Goal: Navigation & Orientation: Find specific page/section

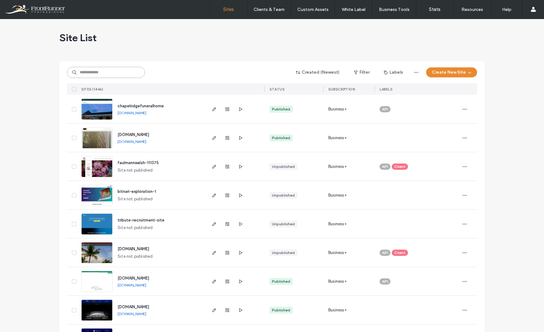
click at [104, 73] on input at bounding box center [106, 72] width 78 height 11
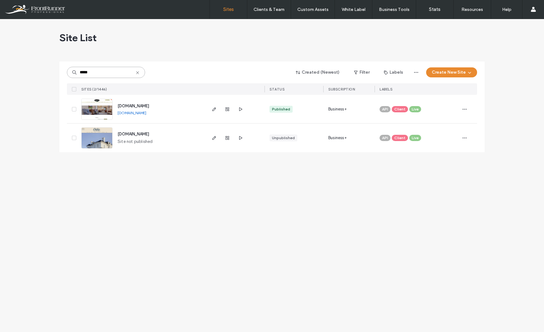
type input "*****"
click at [102, 111] on img at bounding box center [97, 120] width 31 height 42
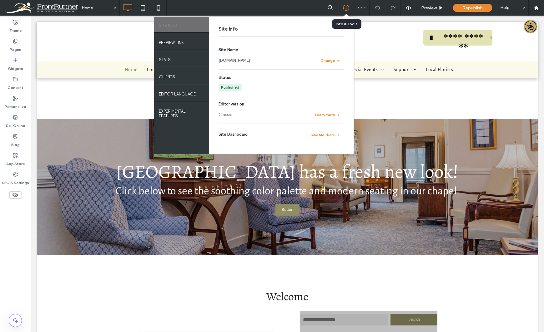
click at [344, 9] on icon at bounding box center [346, 8] width 6 height 6
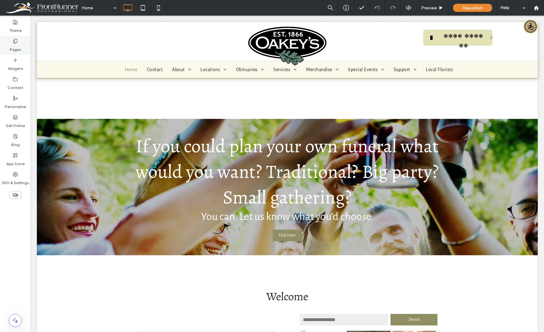
click at [14, 44] on label "Pages" at bounding box center [16, 48] width 12 height 9
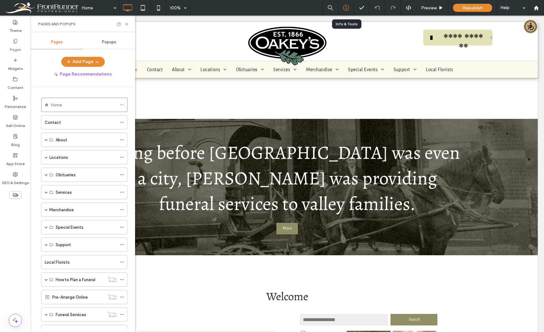
click at [346, 8] on icon at bounding box center [346, 8] width 6 height 6
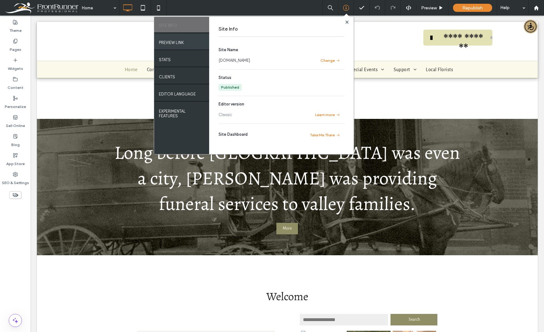
click at [187, 42] on div "PREVIEW LINK" at bounding box center [181, 42] width 55 height 16
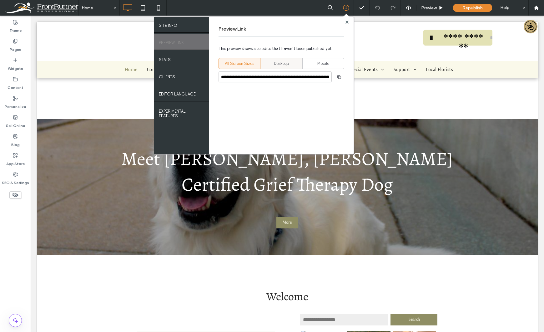
click at [271, 60] on div "Desktop" at bounding box center [281, 63] width 34 height 10
type input "**********"
click at [336, 79] on icon "button" at bounding box center [338, 77] width 5 height 5
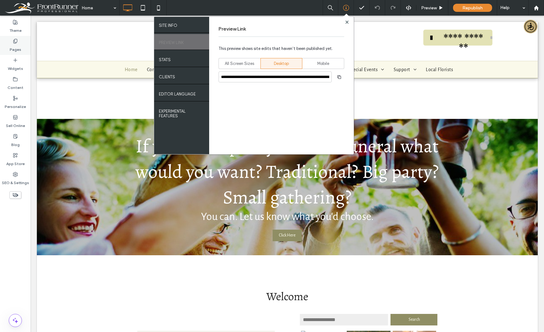
click at [23, 43] on div "Pages" at bounding box center [15, 45] width 31 height 19
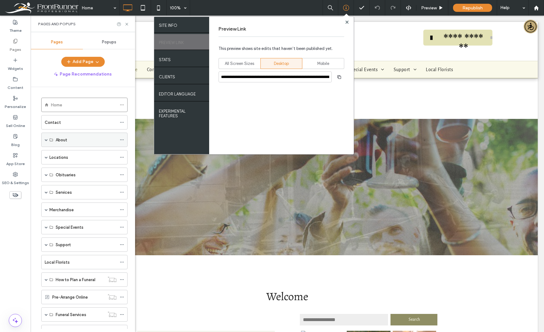
click at [46, 140] on span at bounding box center [46, 139] width 3 height 3
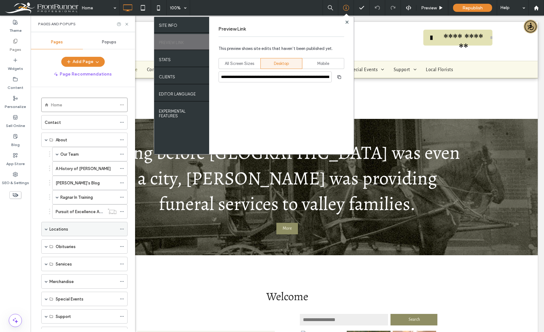
click at [46, 227] on span at bounding box center [46, 229] width 3 height 14
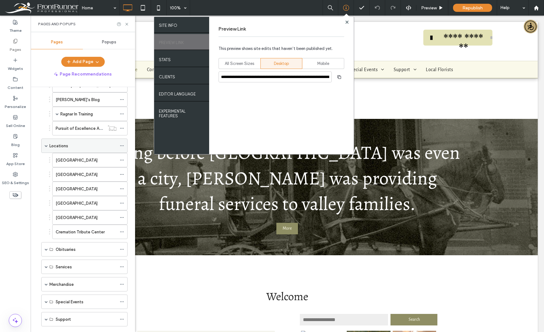
scroll to position [94, 0]
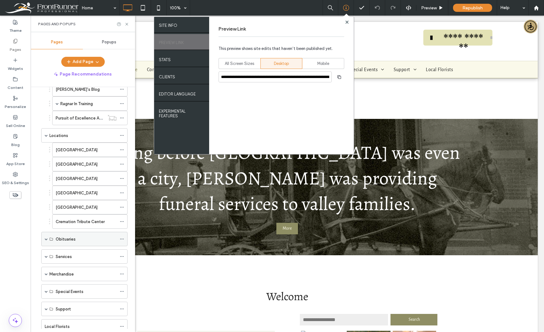
click at [45, 240] on span at bounding box center [46, 239] width 3 height 3
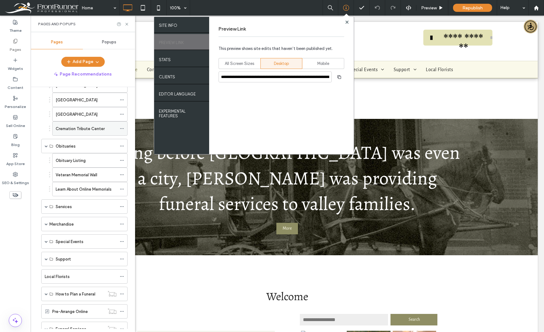
scroll to position [187, 0]
click at [46, 207] on span at bounding box center [46, 206] width 3 height 3
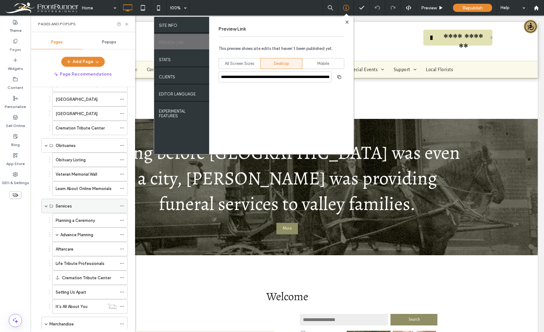
scroll to position [219, 0]
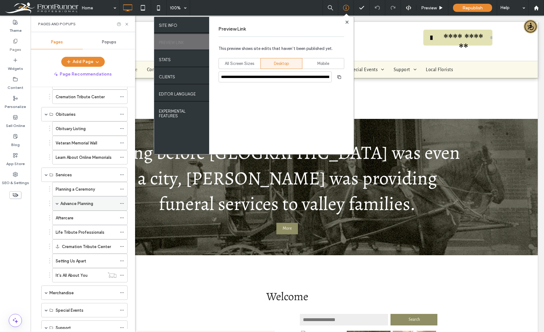
click at [56, 205] on span at bounding box center [57, 203] width 3 height 3
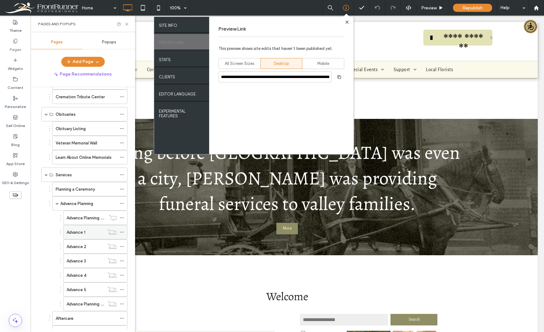
click at [86, 231] on div "Advance 1" at bounding box center [86, 232] width 38 height 7
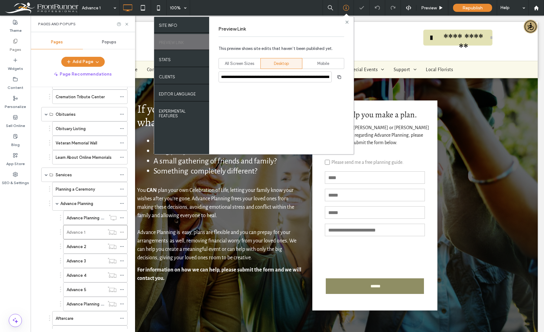
click at [347, 21] on use at bounding box center [346, 21] width 3 height 3
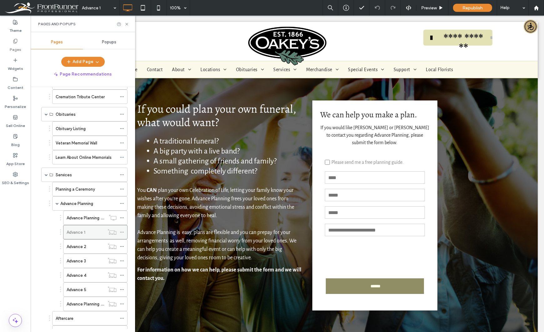
click at [121, 232] on icon at bounding box center [122, 232] width 4 height 4
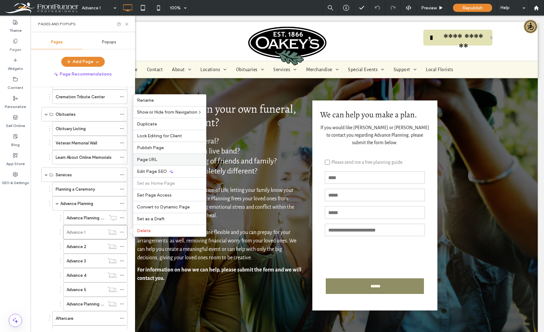
click at [164, 160] on label "Page URL" at bounding box center [169, 159] width 65 height 5
